Goal: Task Accomplishment & Management: Use online tool/utility

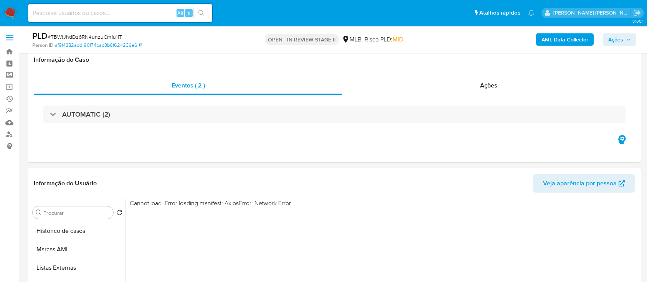
select select "10"
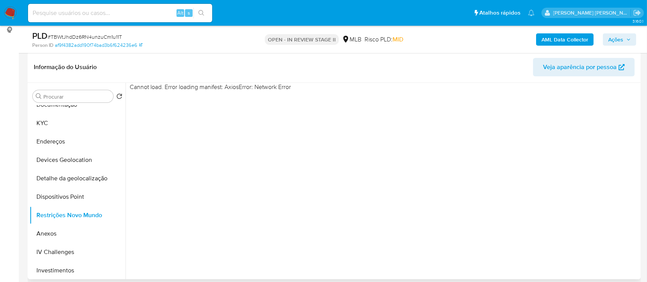
scroll to position [102, 0]
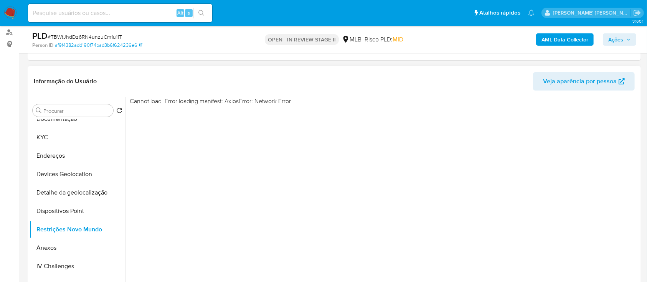
click at [520, 200] on div "Cannot load. Error loading manifest: AxiosError: Network Error" at bounding box center [381, 195] width 513 height 196
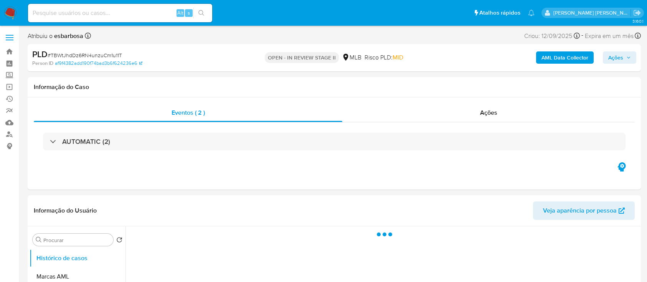
select select "10"
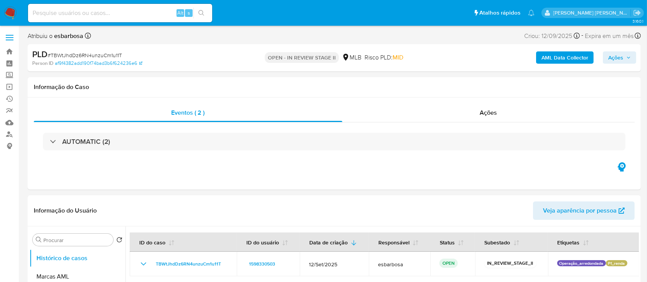
click at [93, 57] on span "# TBWtJhdDz6RN4unzuCm1u11T" at bounding box center [85, 55] width 74 height 8
copy span "TBWtJhdDz6RN4unzuCm1u11T"
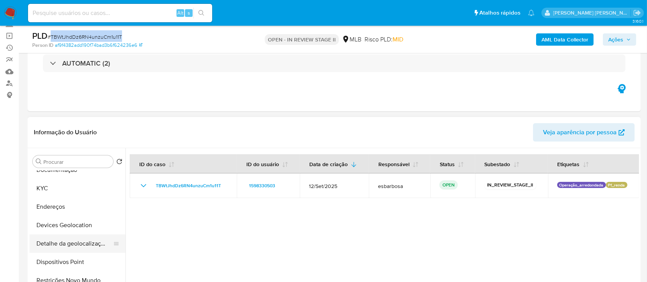
scroll to position [153, 0]
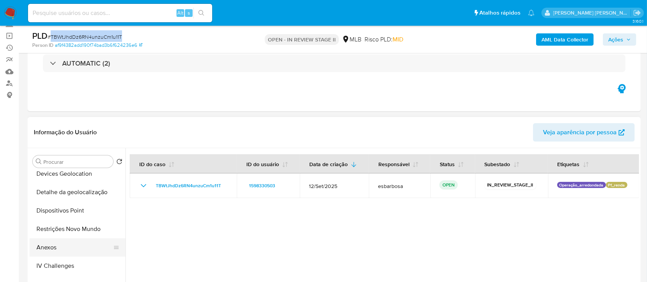
click at [54, 247] on button "Anexos" at bounding box center [75, 247] width 90 height 18
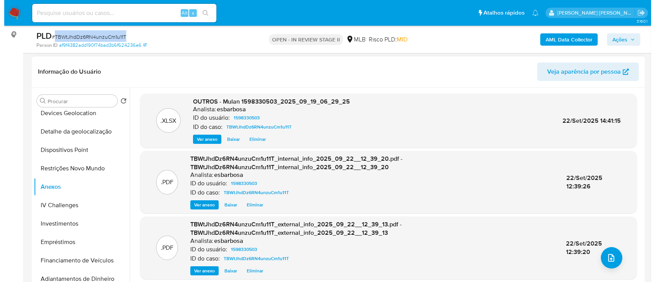
scroll to position [102, 0]
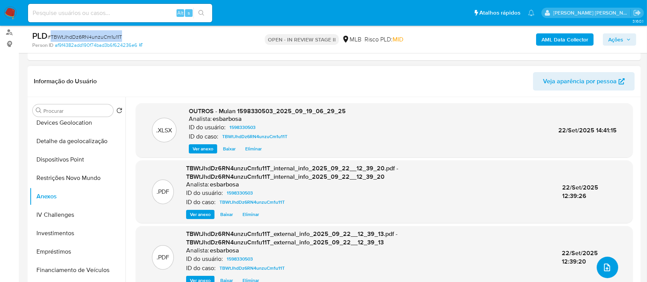
click at [602, 265] on icon "upload-file" at bounding box center [606, 267] width 9 height 9
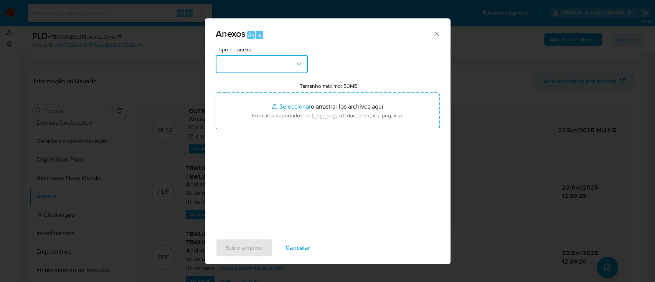
click at [280, 64] on button "button" at bounding box center [262, 64] width 92 height 18
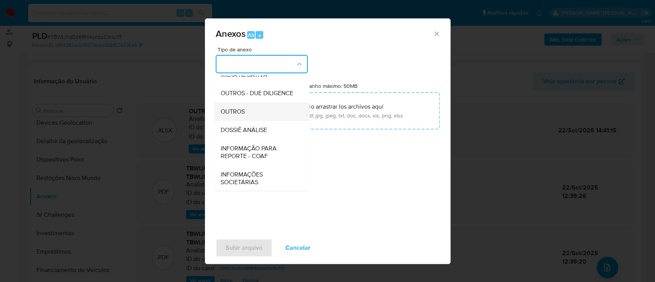
click at [235, 115] on span "OUTROS" at bounding box center [232, 112] width 24 height 8
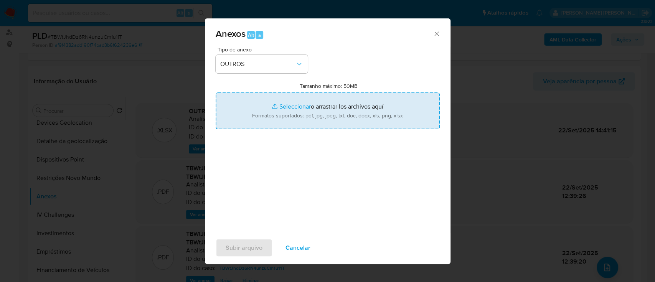
click at [291, 107] on input "Tamanho máximo: 50MB Seleccionar archivos" at bounding box center [328, 110] width 224 height 37
type input "C:\fakepath\SAR - XXXXX- CPF 07442942741 - VAGNER BEZERRA DA SILVA (1).pdf"
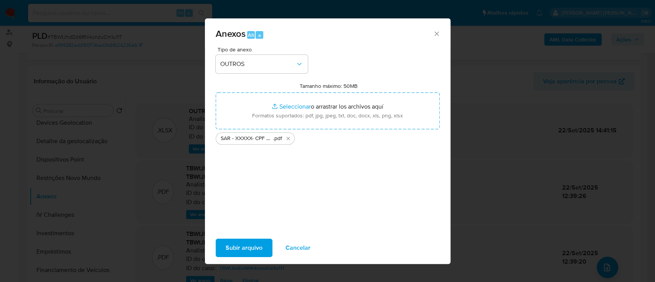
click at [237, 244] on span "Subir arquivo" at bounding box center [244, 247] width 37 height 17
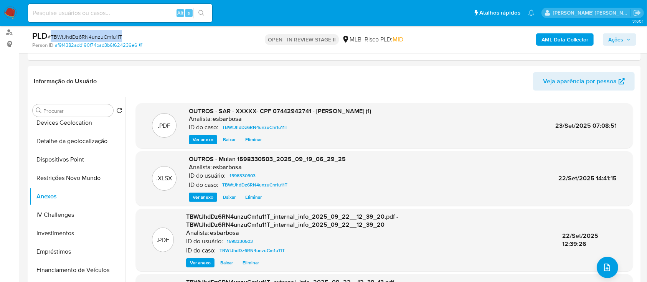
click at [612, 36] on span "Ações" at bounding box center [615, 39] width 15 height 12
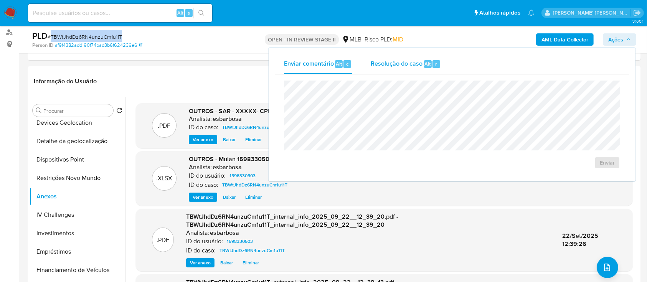
click at [384, 65] on span "Resolução do caso" at bounding box center [396, 63] width 52 height 9
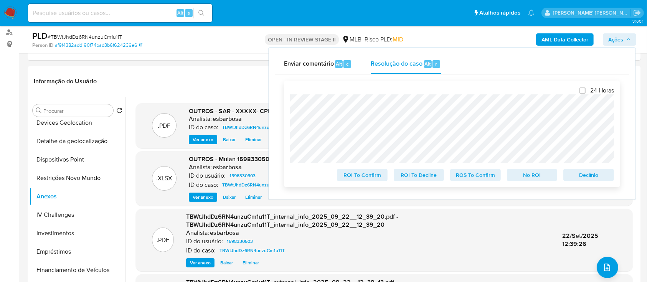
click at [480, 176] on span "ROS To Confirm" at bounding box center [475, 175] width 40 height 11
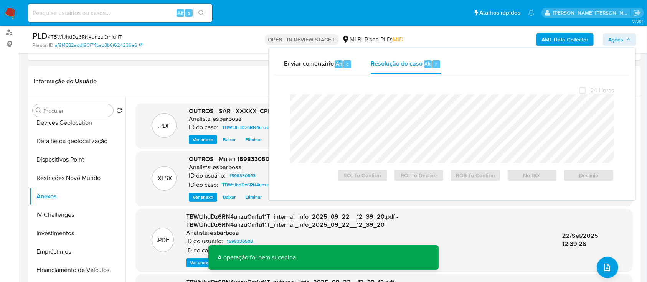
click at [101, 40] on span "# TBWtJhdDz6RN4unzuCm1u11T" at bounding box center [85, 37] width 74 height 8
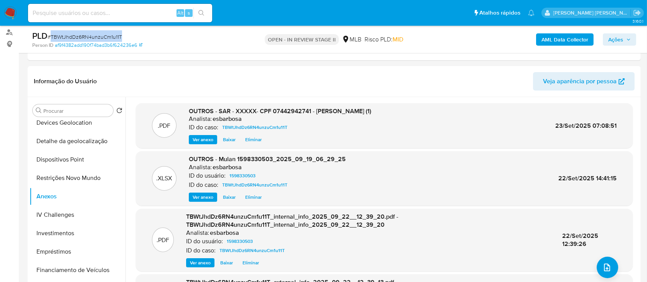
click at [101, 40] on span "# TBWtJhdDz6RN4unzuCm1u11T" at bounding box center [85, 37] width 74 height 8
copy span "TBWtJhdDz6RN4unzuCm1u11T"
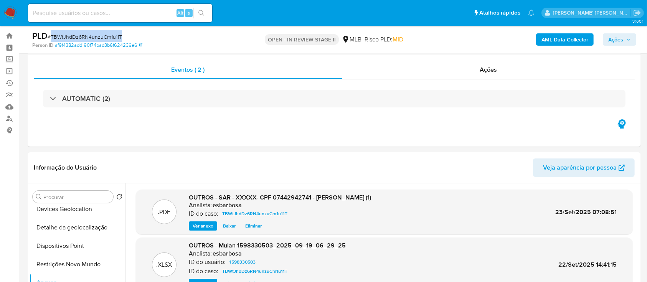
scroll to position [0, 0]
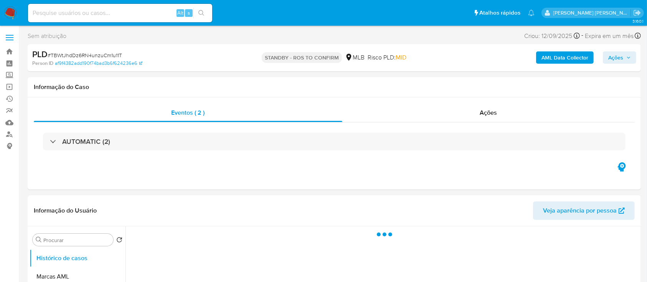
select select "10"
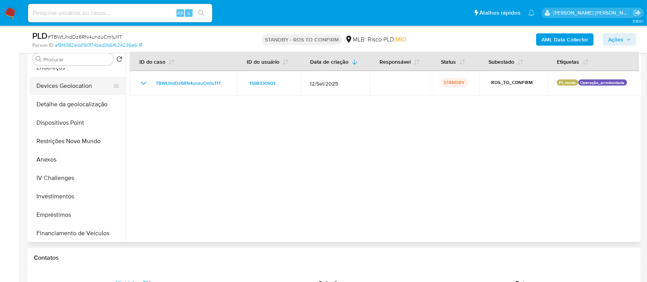
scroll to position [153, 0]
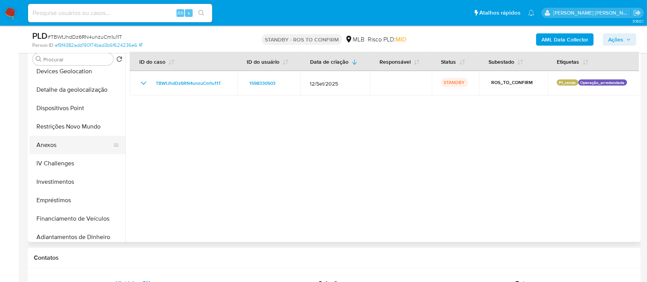
click at [48, 145] on button "Anexos" at bounding box center [75, 145] width 90 height 18
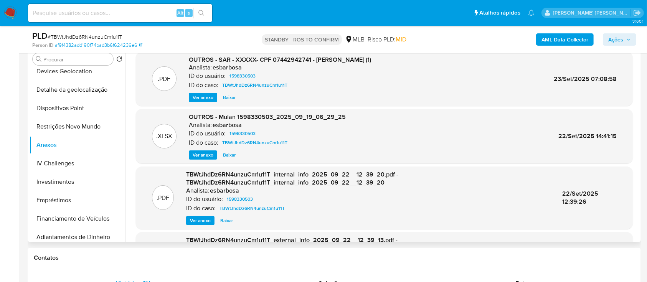
scroll to position [0, 0]
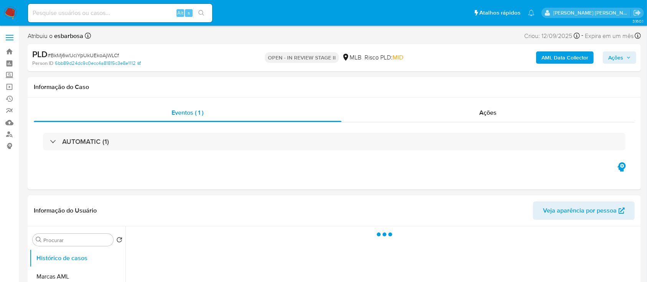
select select "10"
